Goal: Information Seeking & Learning: Learn about a topic

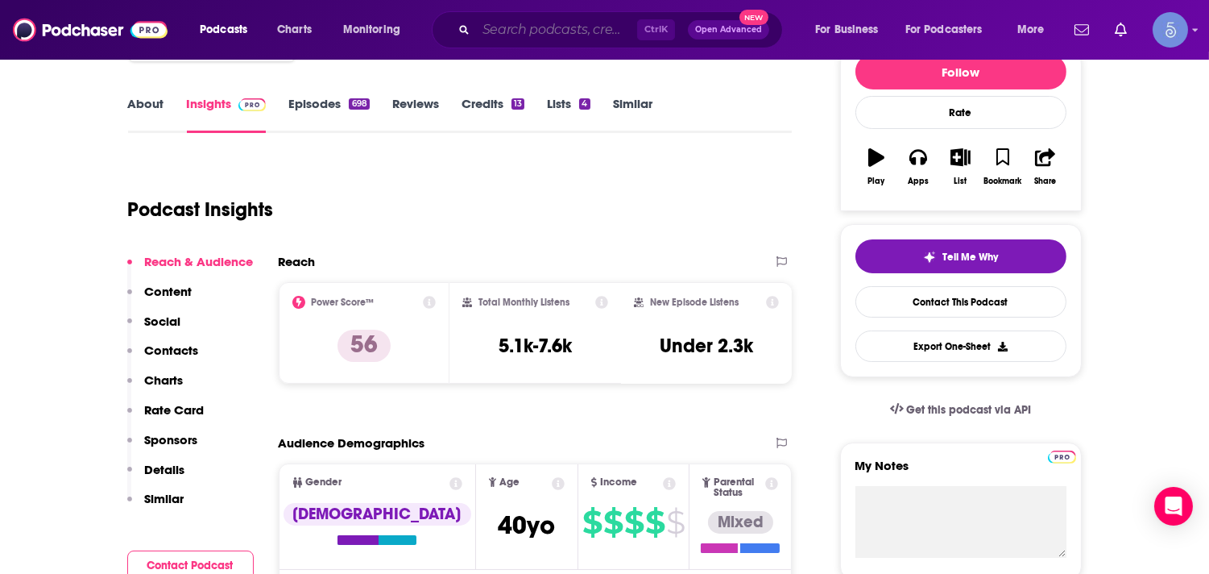
click at [512, 32] on input "Search podcasts, credits, & more..." at bounding box center [556, 30] width 161 height 26
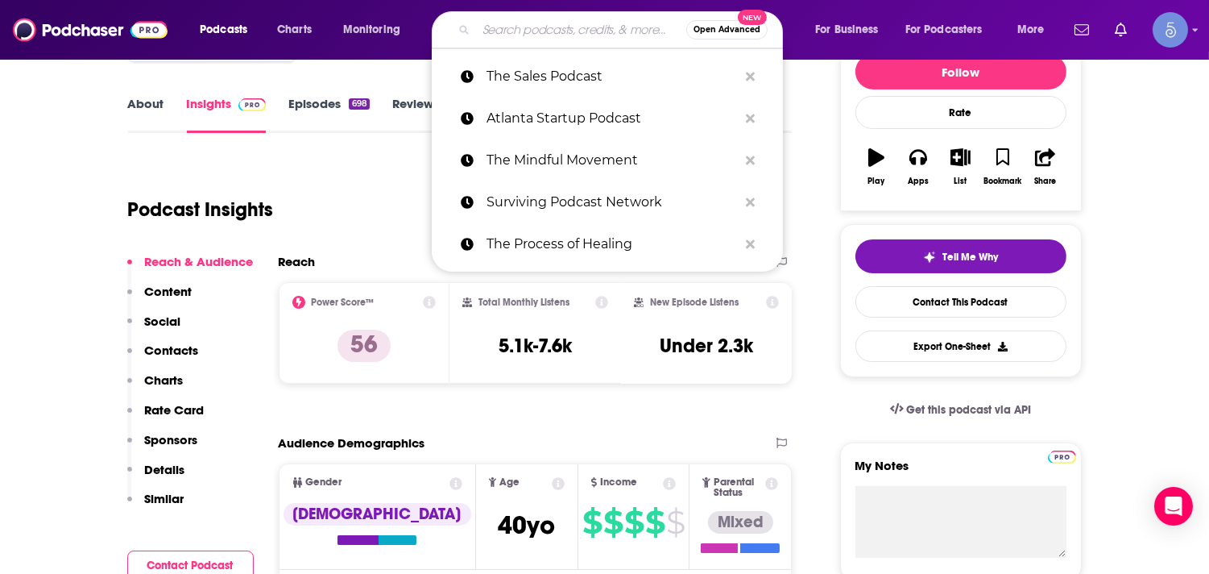
paste input "The Founders Sandbox"
type input "The Founders Sandbox"
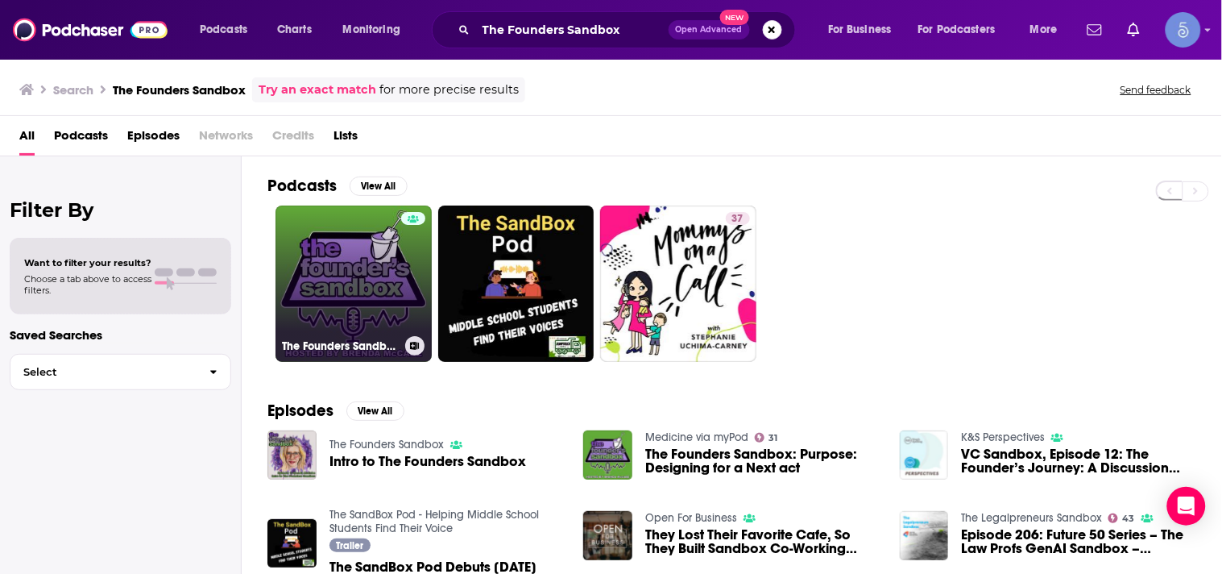
click at [331, 267] on link "The Founders Sandbox" at bounding box center [353, 283] width 156 height 156
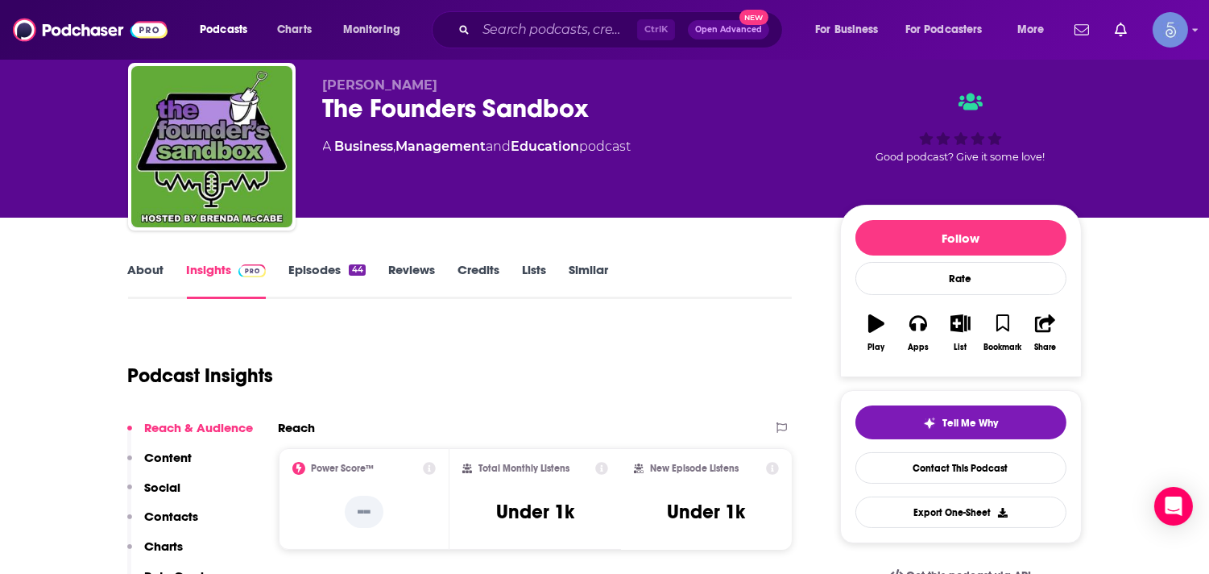
scroll to position [71, 0]
